Goal: Navigation & Orientation: Find specific page/section

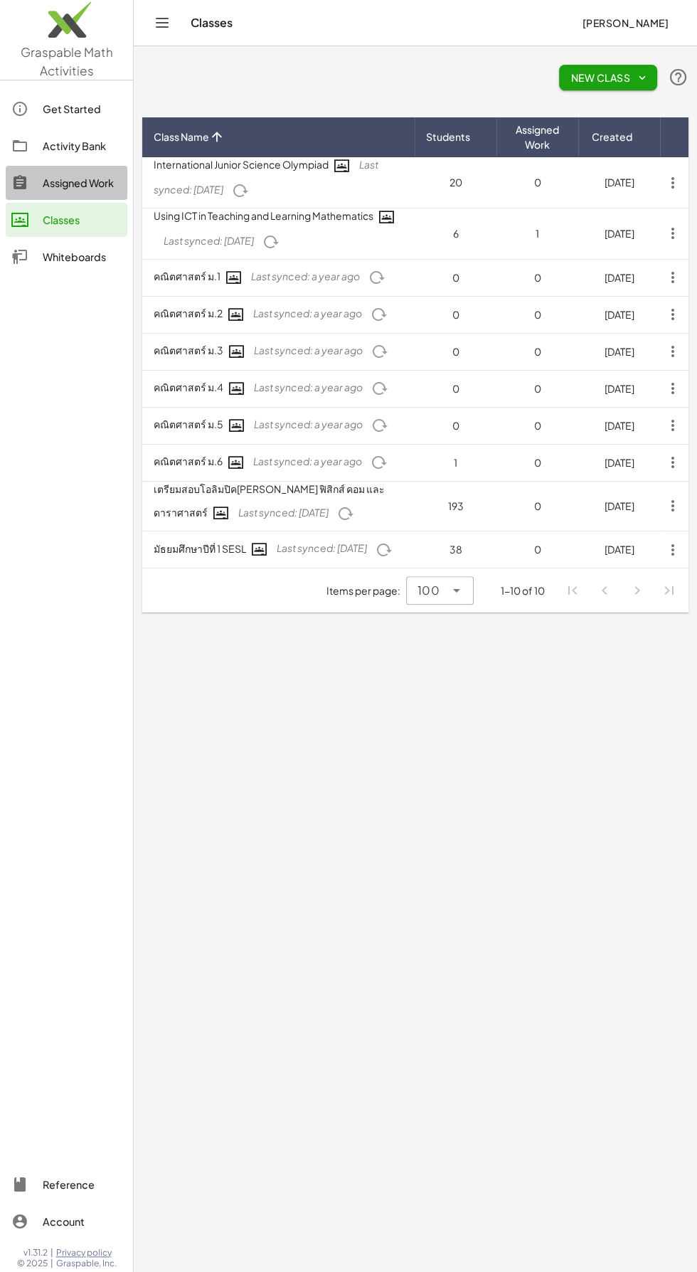
click at [82, 187] on div "Assigned Work" at bounding box center [82, 182] width 79 height 17
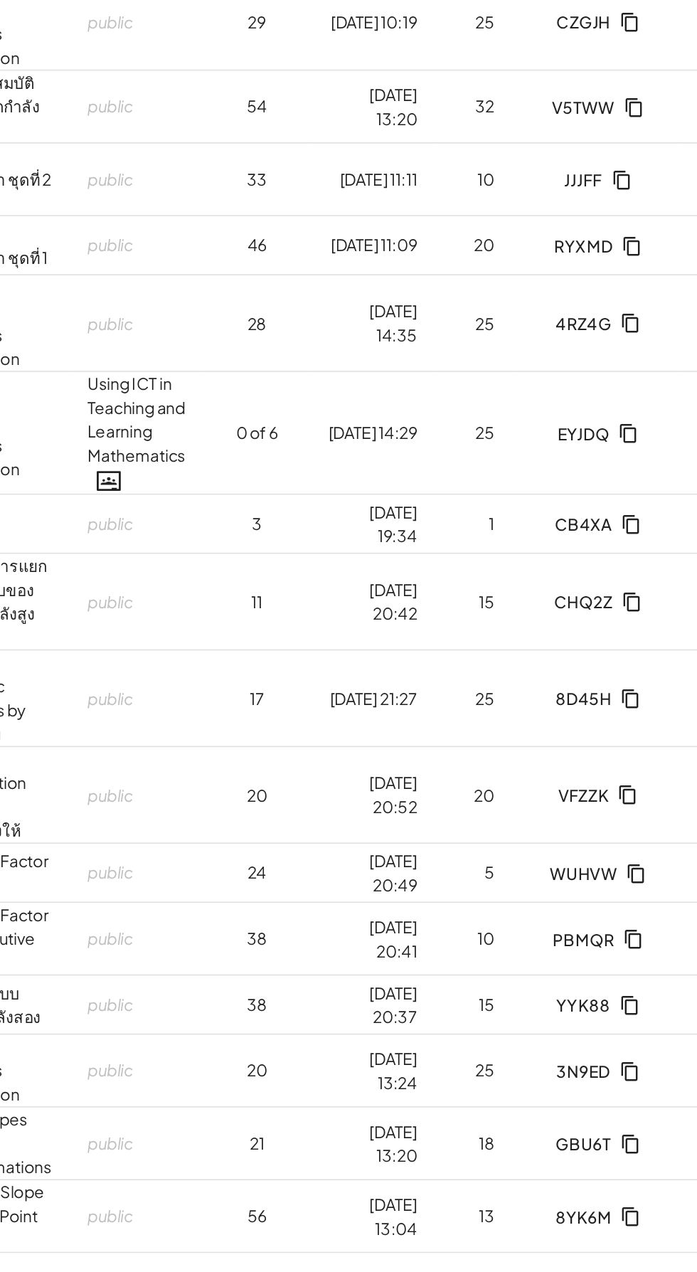
scroll to position [0, 82]
